Goal: Information Seeking & Learning: Find specific fact

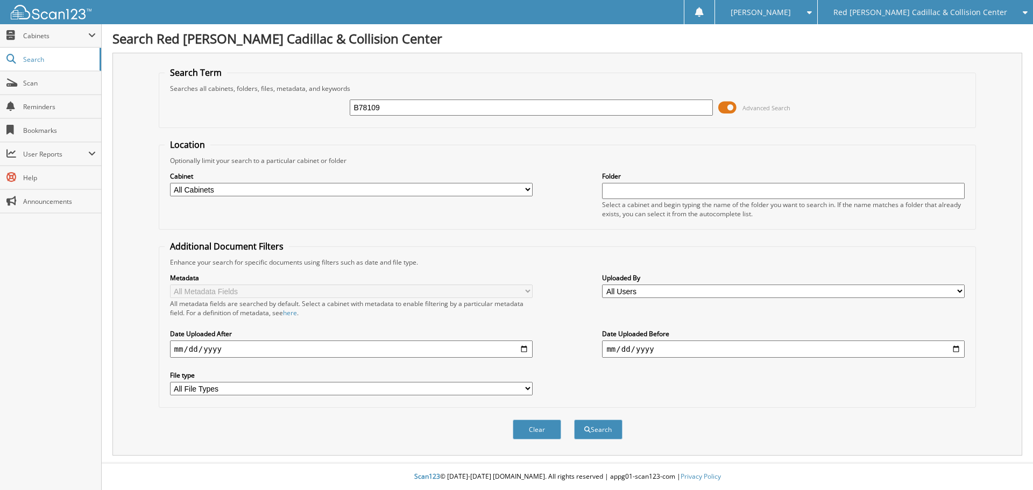
type input "B78109"
click at [574, 420] on button "Search" at bounding box center [598, 430] width 48 height 20
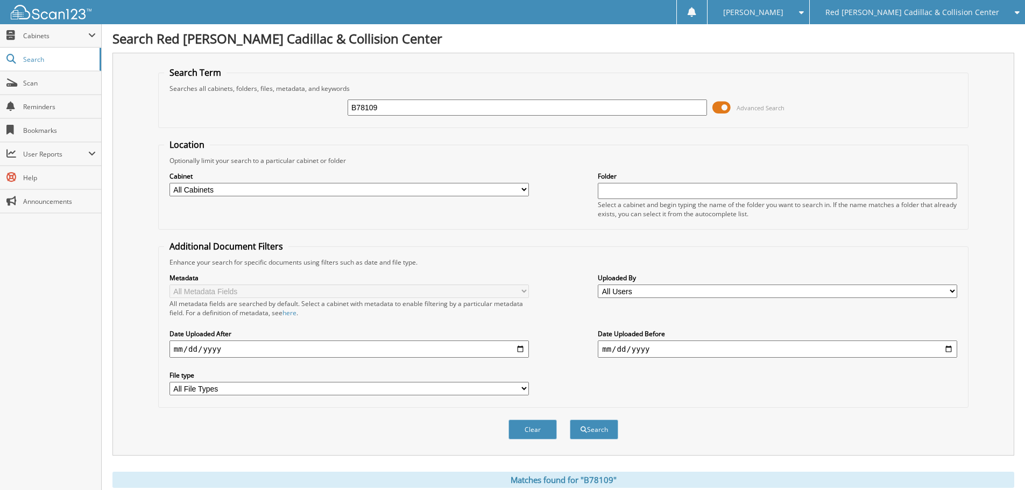
click at [406, 114] on input "B78109" at bounding box center [527, 108] width 359 height 16
type input "DRYDEN"
click at [570, 420] on button "Search" at bounding box center [594, 430] width 48 height 20
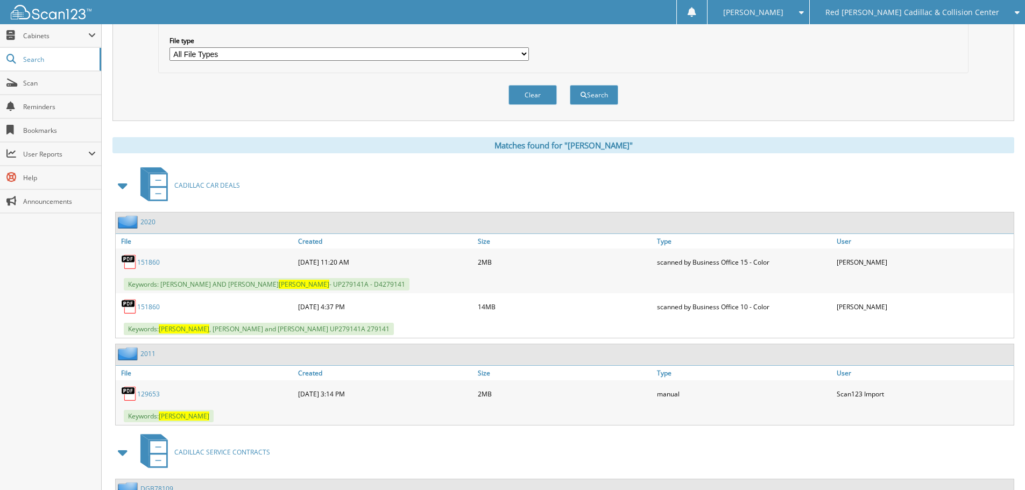
scroll to position [431, 0]
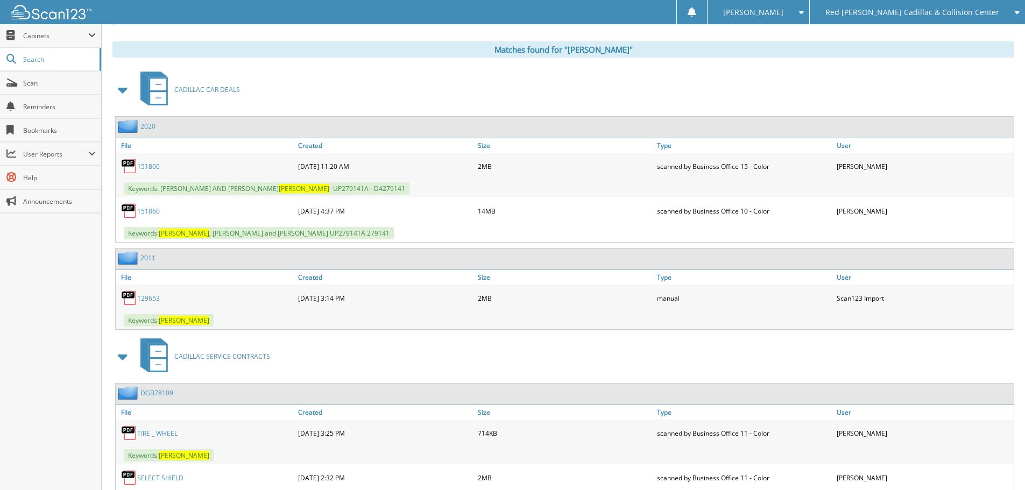
click at [146, 211] on link "151860" at bounding box center [148, 211] width 23 height 9
click at [146, 167] on link "151860" at bounding box center [148, 166] width 23 height 9
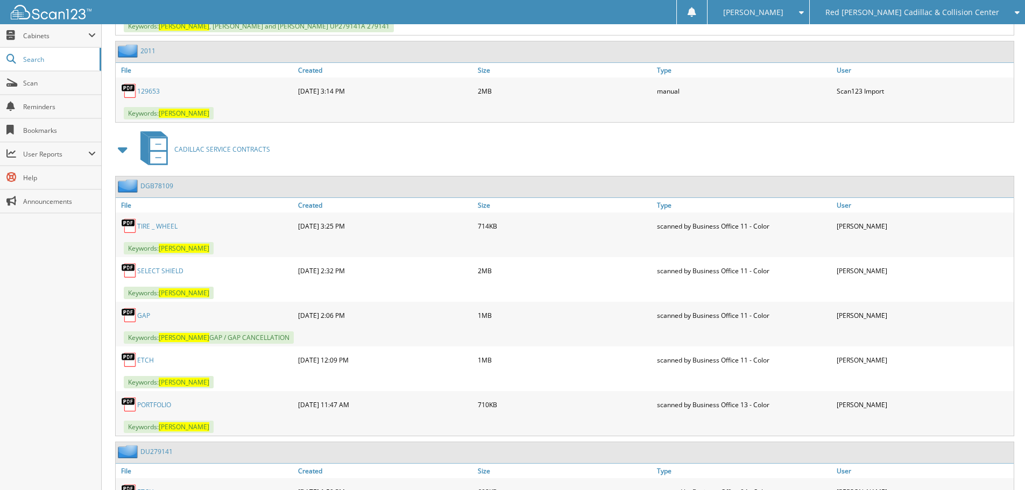
scroll to position [620, 0]
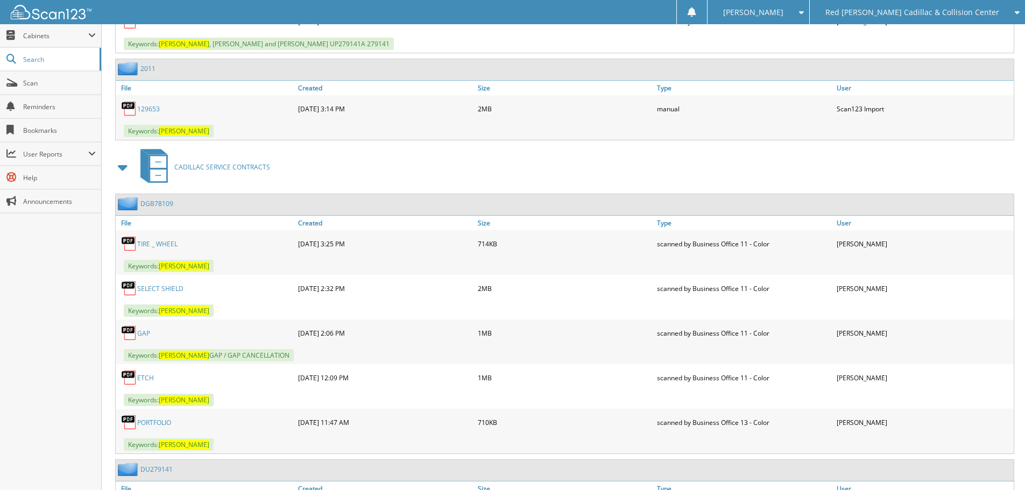
click at [146, 334] on link "GAP" at bounding box center [143, 333] width 13 height 9
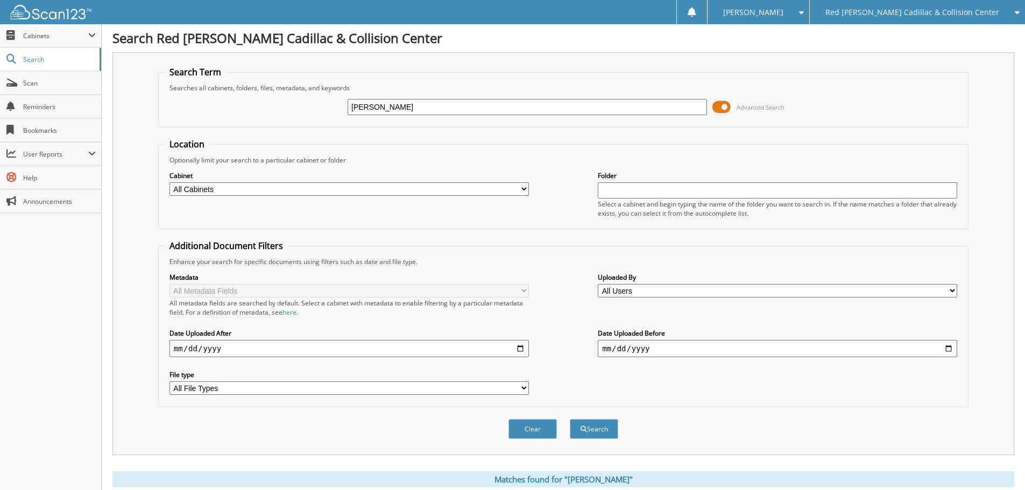
scroll to position [0, 0]
click at [418, 105] on input "DRYDEN" at bounding box center [527, 108] width 359 height 16
type input "DGB78109"
click at [570, 420] on button "Search" at bounding box center [594, 430] width 48 height 20
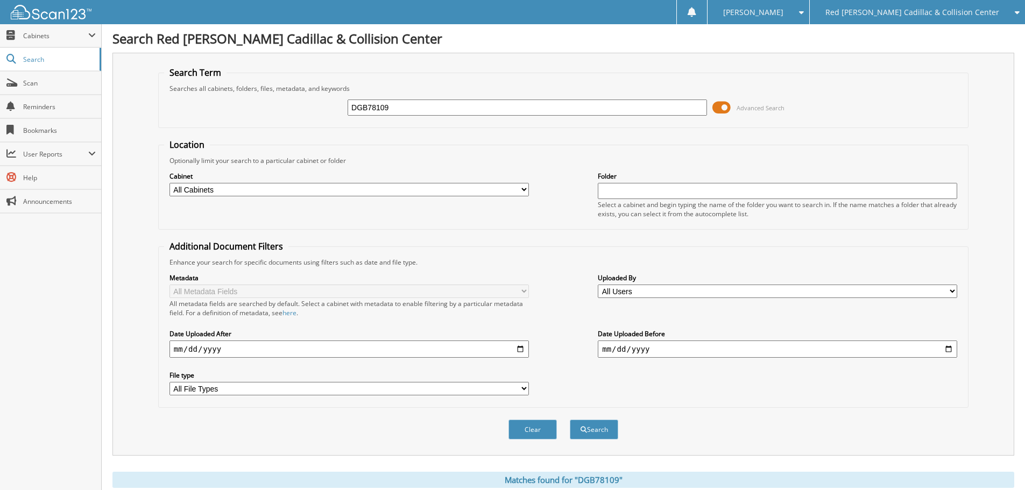
click at [457, 109] on input "DGB78109" at bounding box center [527, 108] width 359 height 16
click at [458, 109] on input "DGB78109" at bounding box center [527, 108] width 359 height 16
type input "UPB78109"
click at [570, 420] on button "Search" at bounding box center [594, 430] width 48 height 20
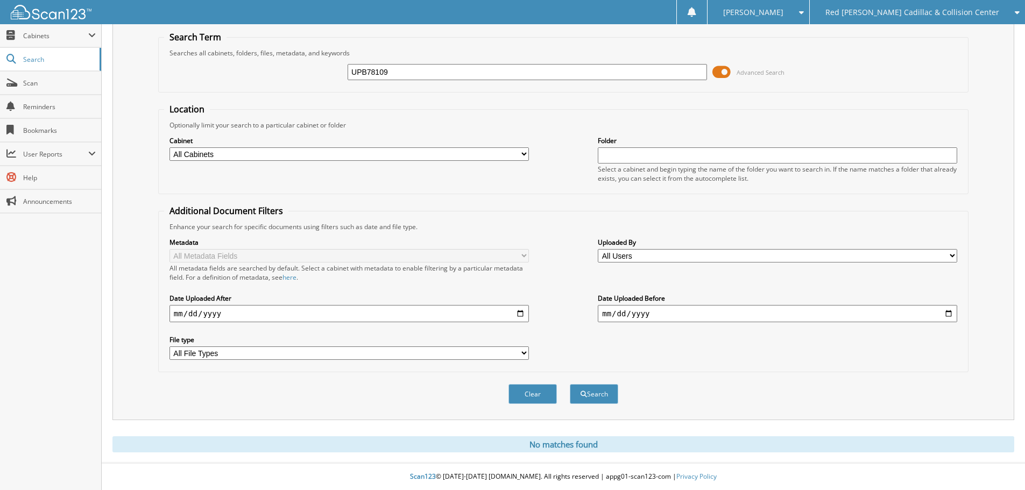
click at [361, 70] on input "UPB78109" at bounding box center [527, 72] width 359 height 16
type input "UCB78109"
click at [570, 384] on button "Search" at bounding box center [594, 394] width 48 height 20
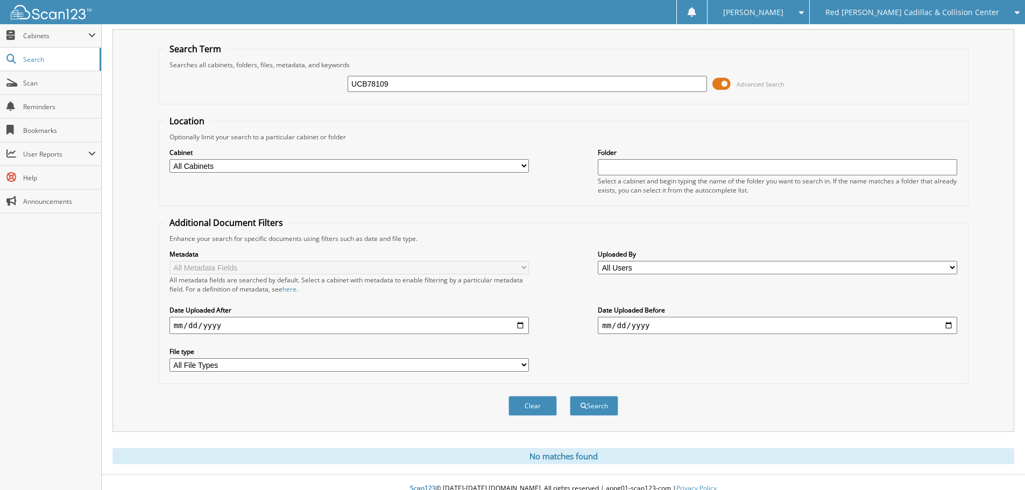
scroll to position [36, 0]
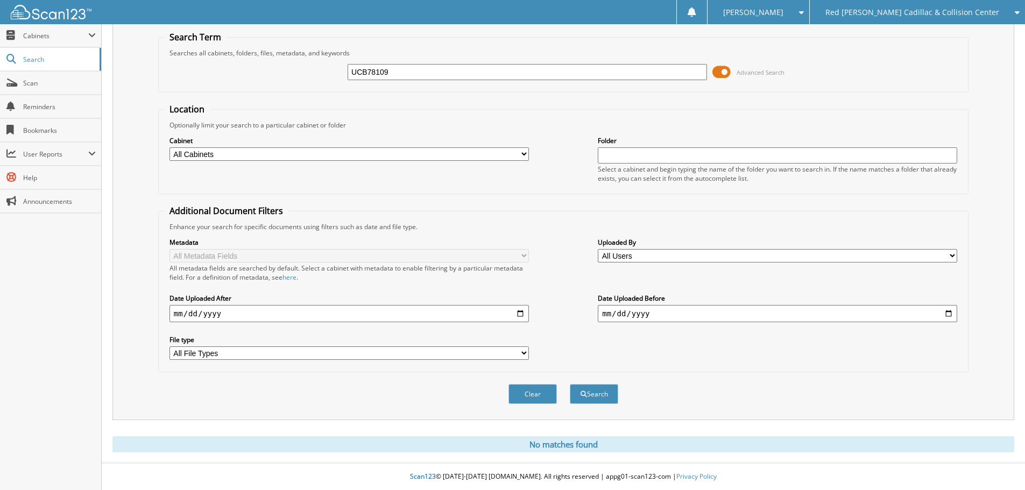
click at [403, 72] on input "UCB78109" at bounding box center [527, 72] width 359 height 16
click at [946, 16] on span "Red [PERSON_NAME] Cadillac & Collision Center" at bounding box center [912, 12] width 174 height 6
click at [941, 30] on link "Jaguar Land Rover [US_STATE][GEOGRAPHIC_DATA]" at bounding box center [917, 33] width 215 height 19
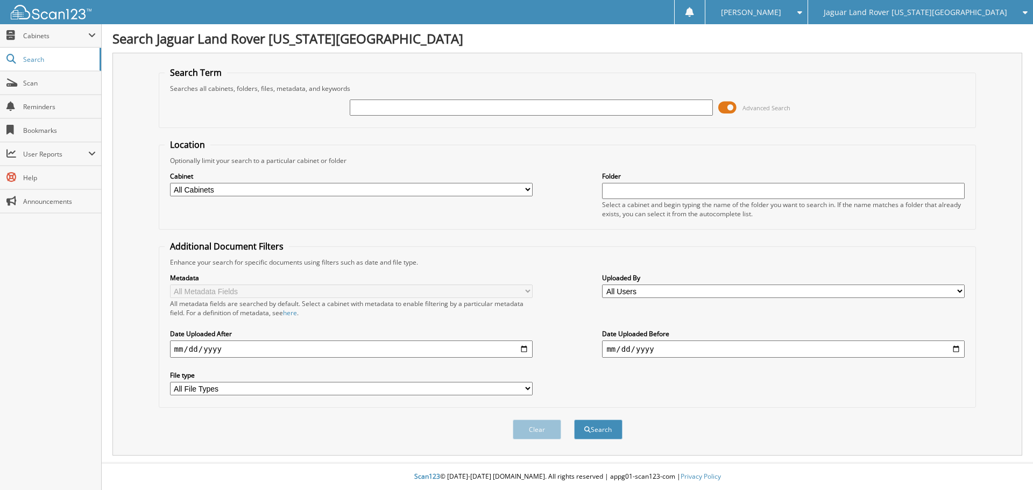
click at [550, 105] on input "text" at bounding box center [531, 108] width 363 height 16
type input "N"
type input "B78109"
click at [574, 420] on button "Search" at bounding box center [598, 430] width 48 height 20
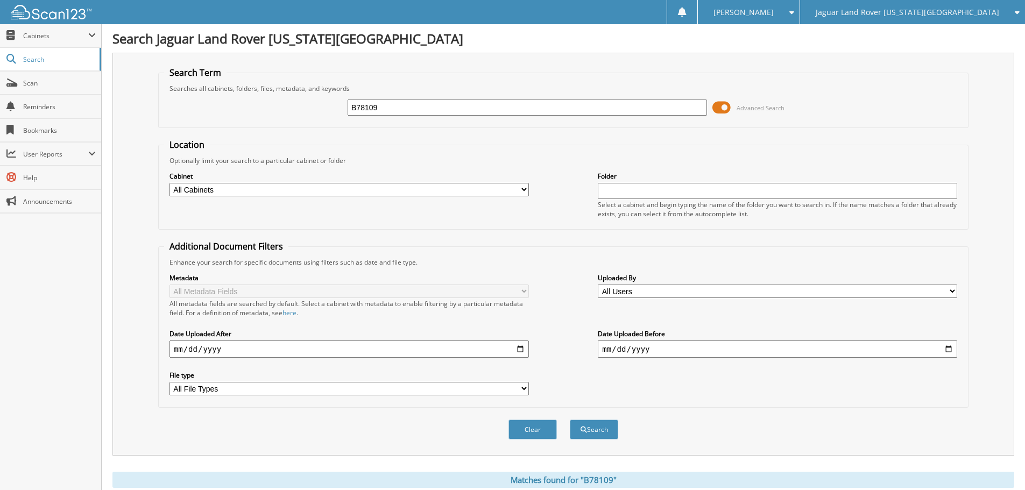
scroll to position [171, 0]
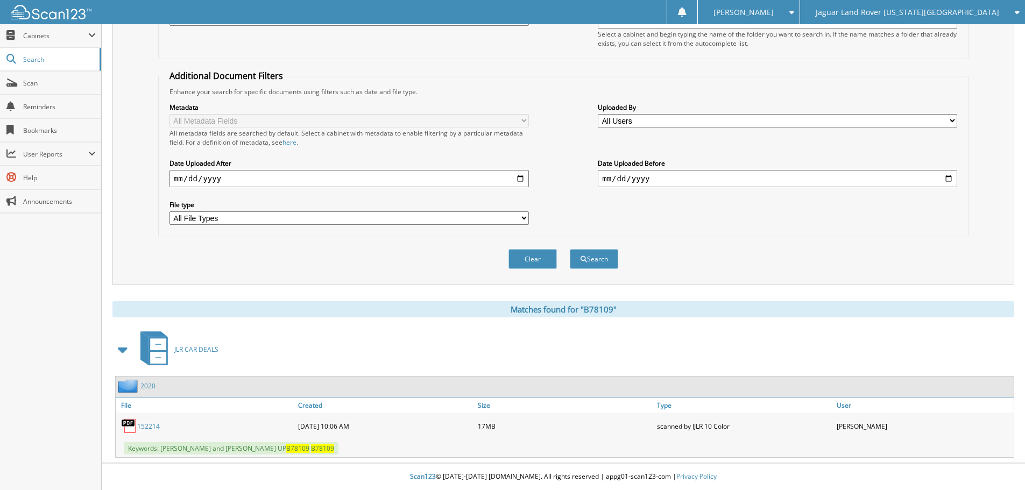
click at [148, 427] on link "152214" at bounding box center [148, 426] width 23 height 9
